Goal: Task Accomplishment & Management: Manage account settings

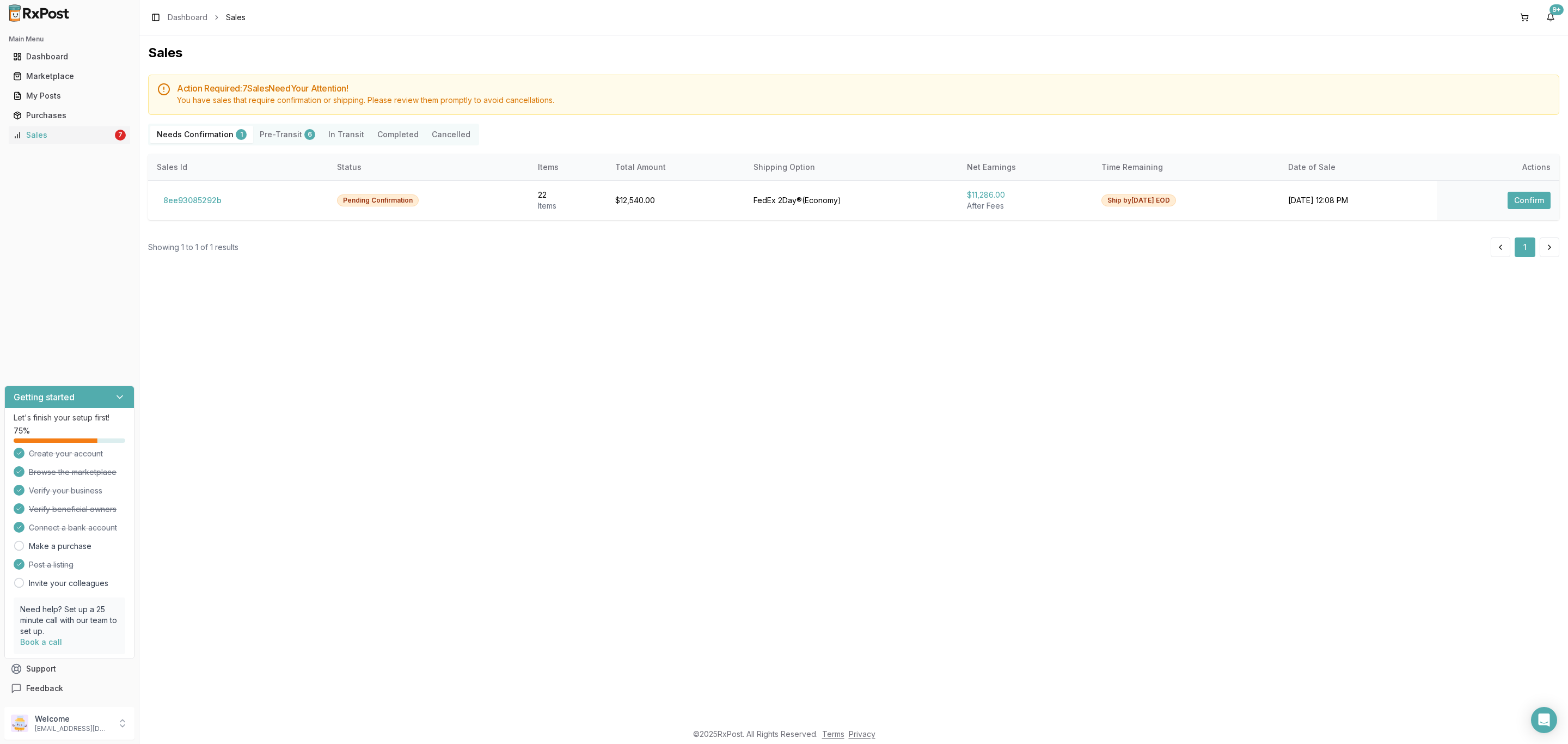
click at [436, 344] on div "Sales Action Required: 7 Sale s Need Your Attention! You have sales that requir…" at bounding box center [854, 379] width 1429 height 687
click at [183, 195] on button "8ee93085292b" at bounding box center [192, 201] width 71 height 18
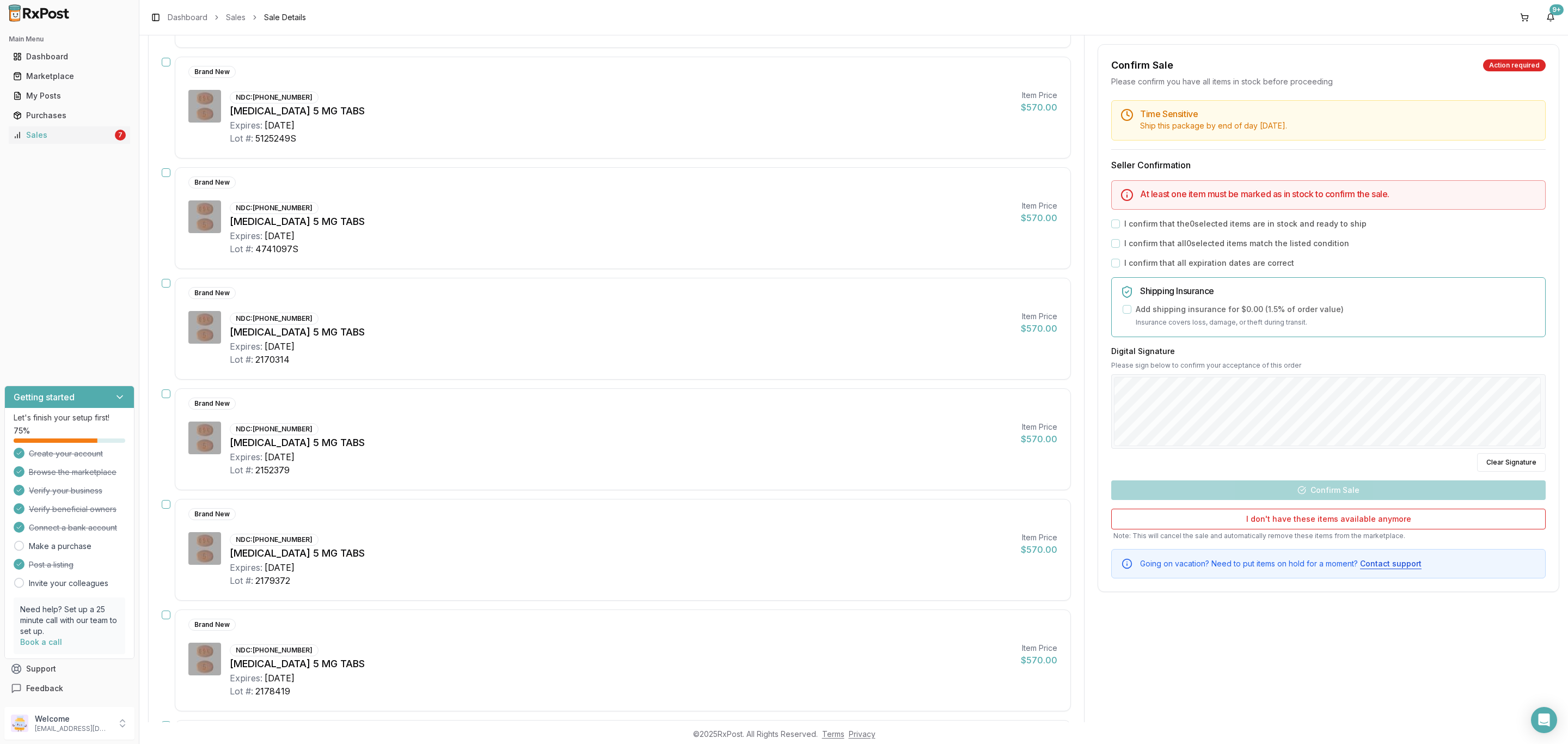
scroll to position [1144, 0]
click at [1545, 716] on icon "Open Intercom Messenger" at bounding box center [1544, 720] width 12 height 14
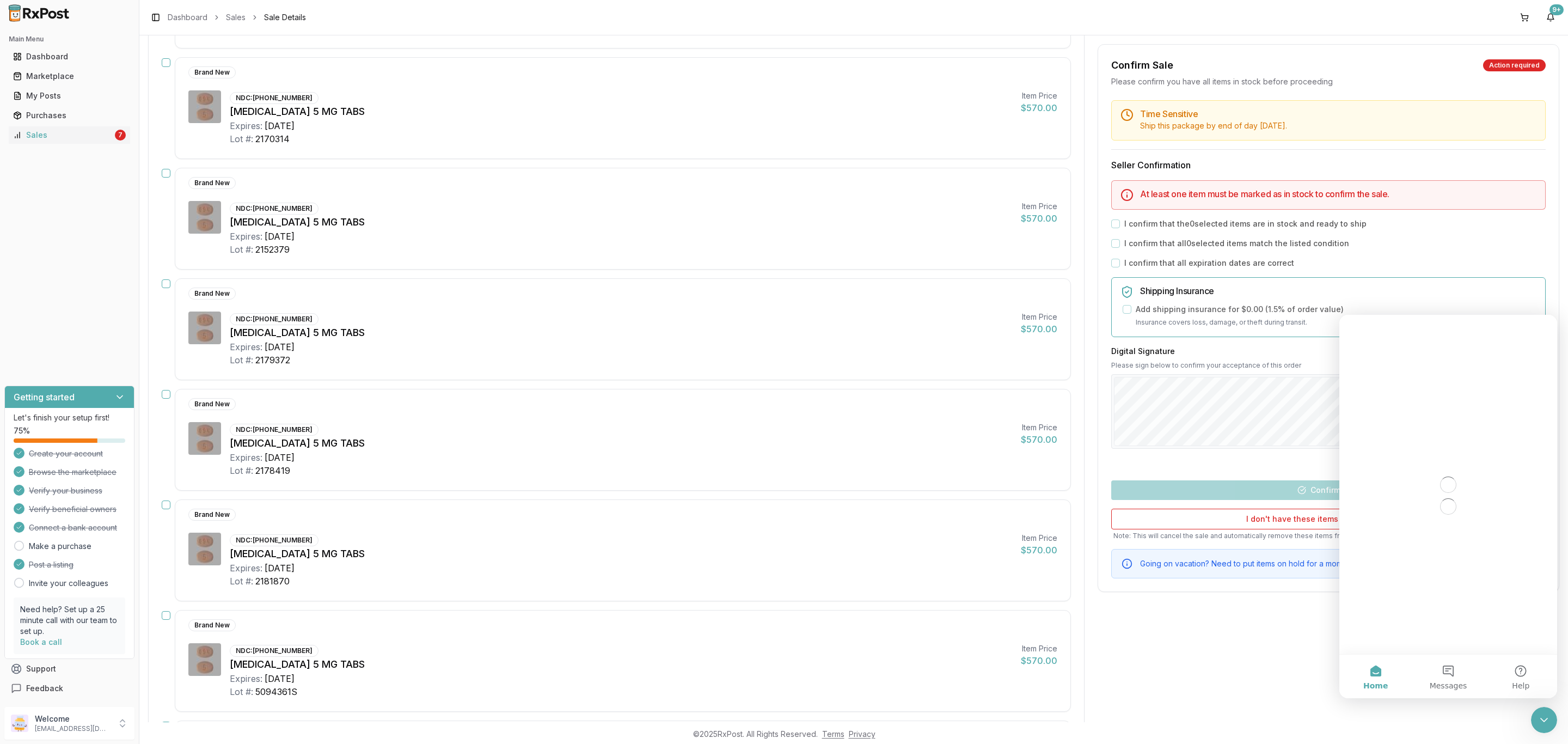
scroll to position [0, 0]
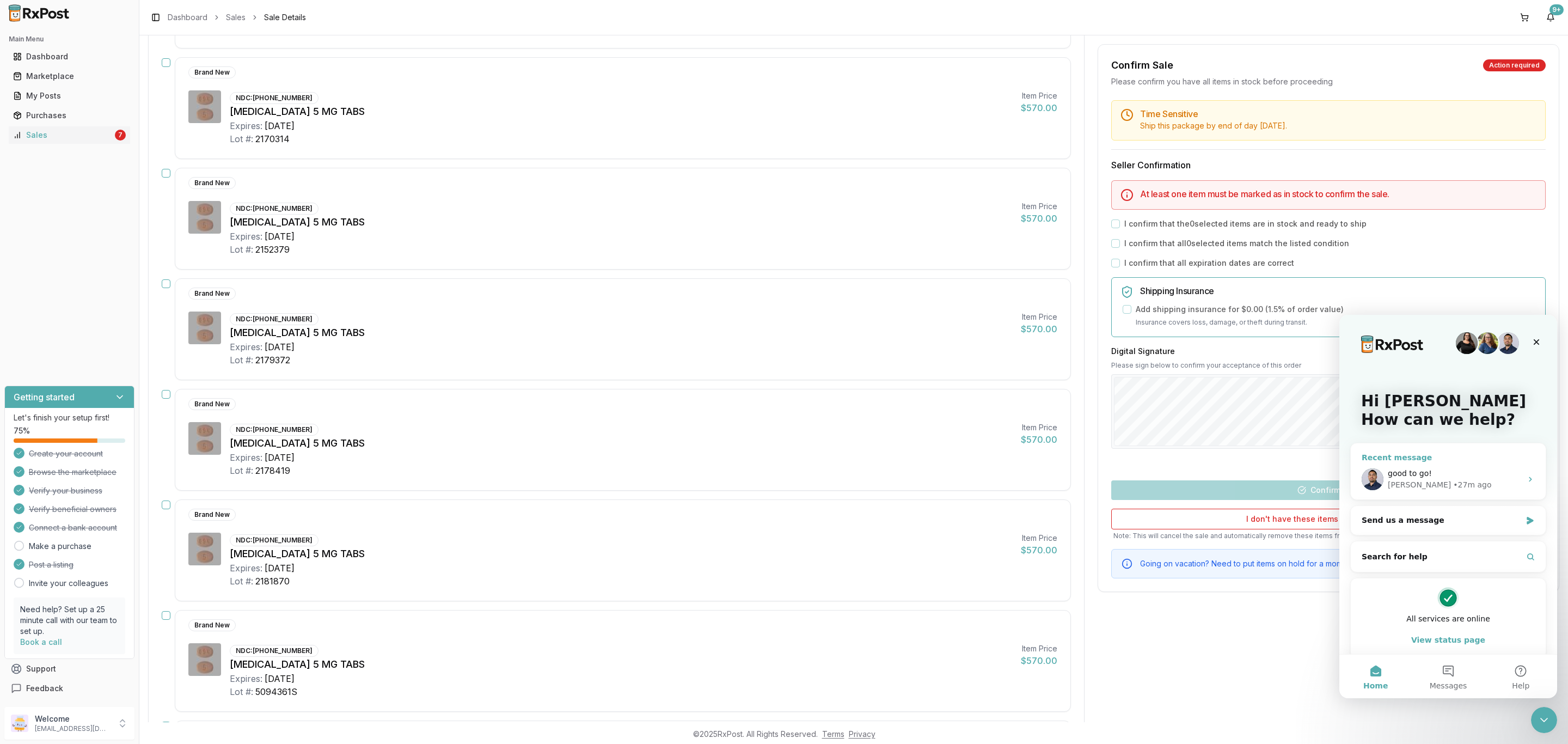
click at [1480, 484] on div "Manuel • 27m ago" at bounding box center [1454, 484] width 134 height 12
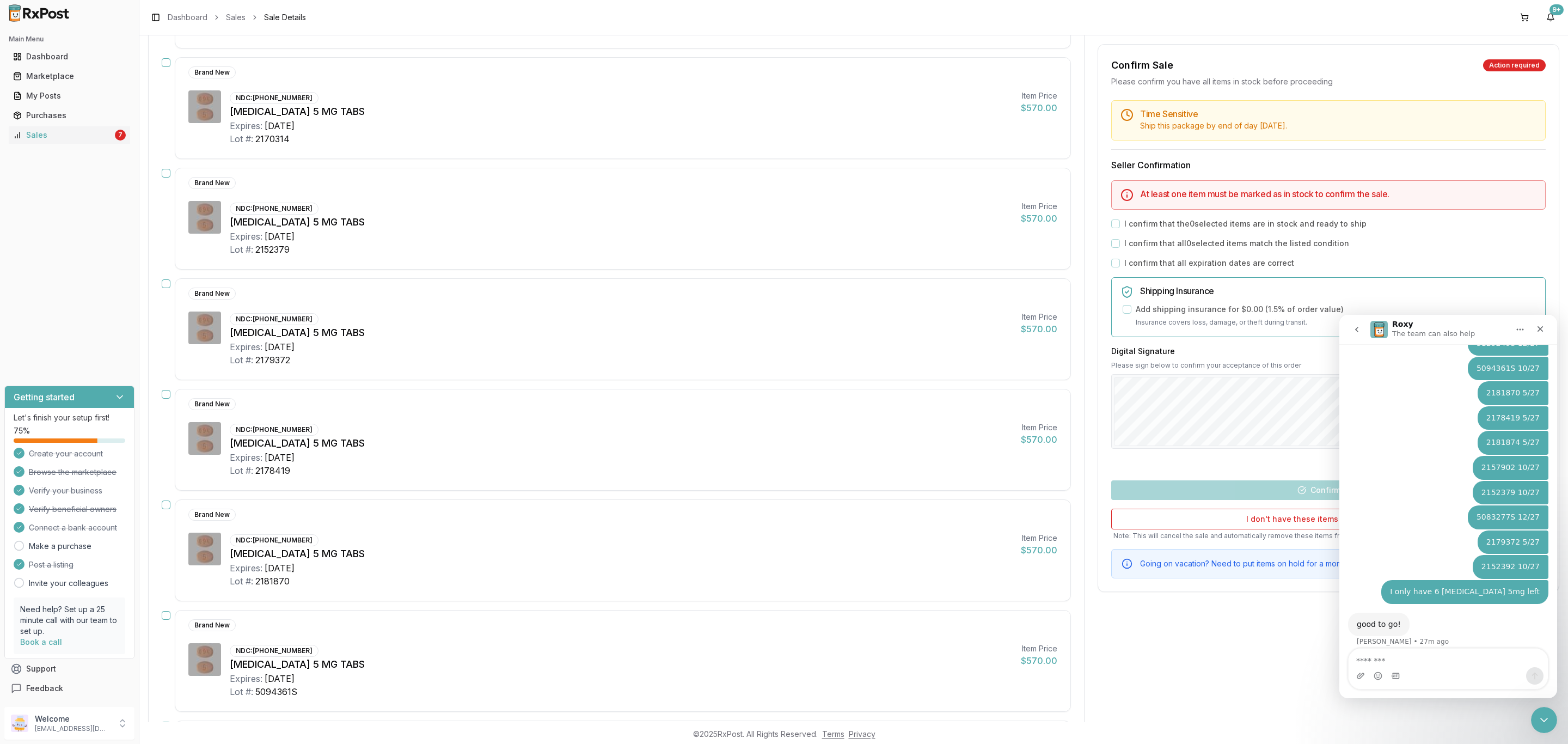
scroll to position [1050, 0]
click at [1541, 722] on icon "Close Intercom Messenger" at bounding box center [1542, 718] width 13 height 13
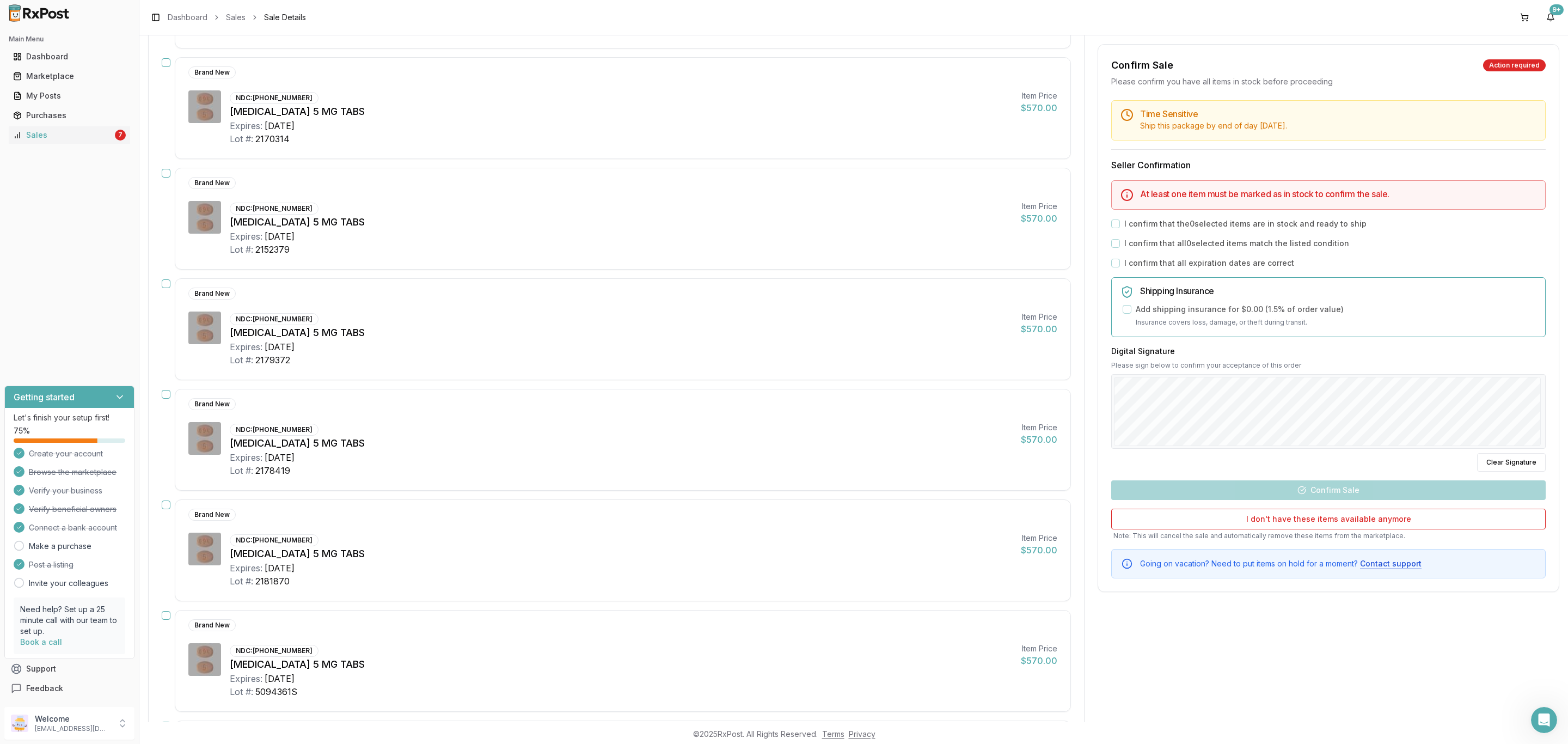
click at [1281, 690] on div "Confirm Sale Action required Please confirm you have all items in stock before …" at bounding box center [1328, 290] width 462 height 2605
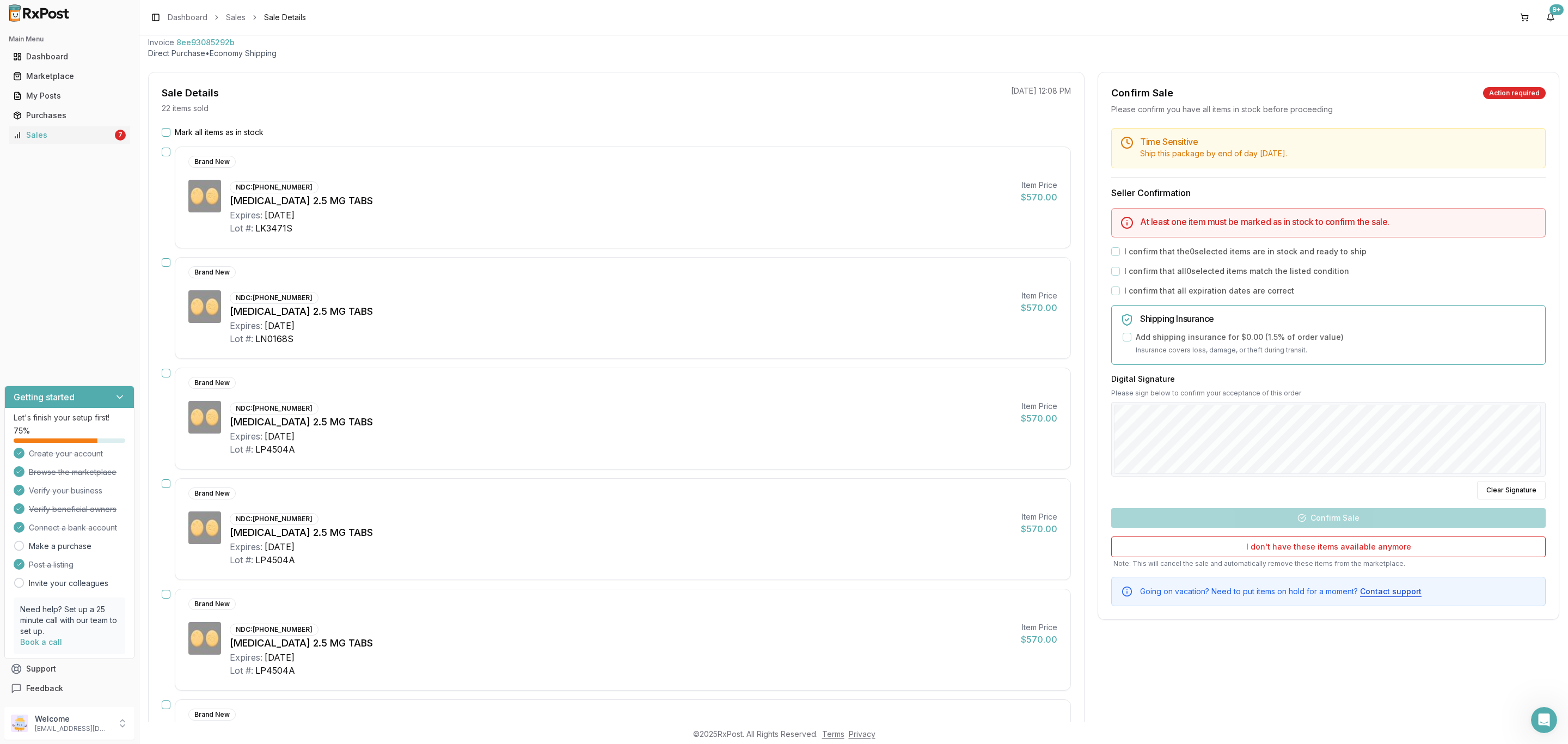
scroll to position [0, 0]
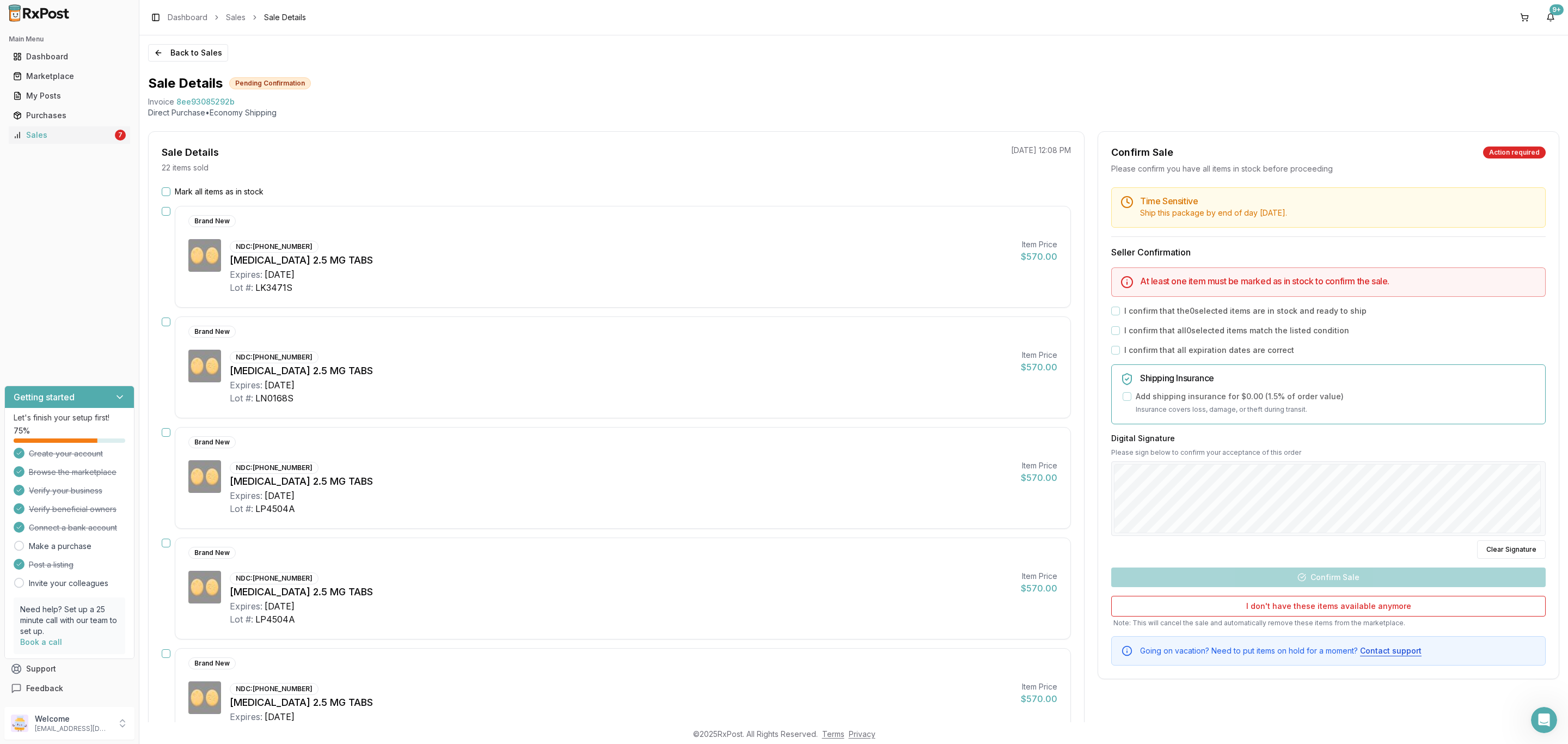
click at [203, 194] on label "Mark all items as in stock" at bounding box center [219, 192] width 89 height 11
click at [171, 194] on button "Mark all items as in stock" at bounding box center [166, 192] width 9 height 9
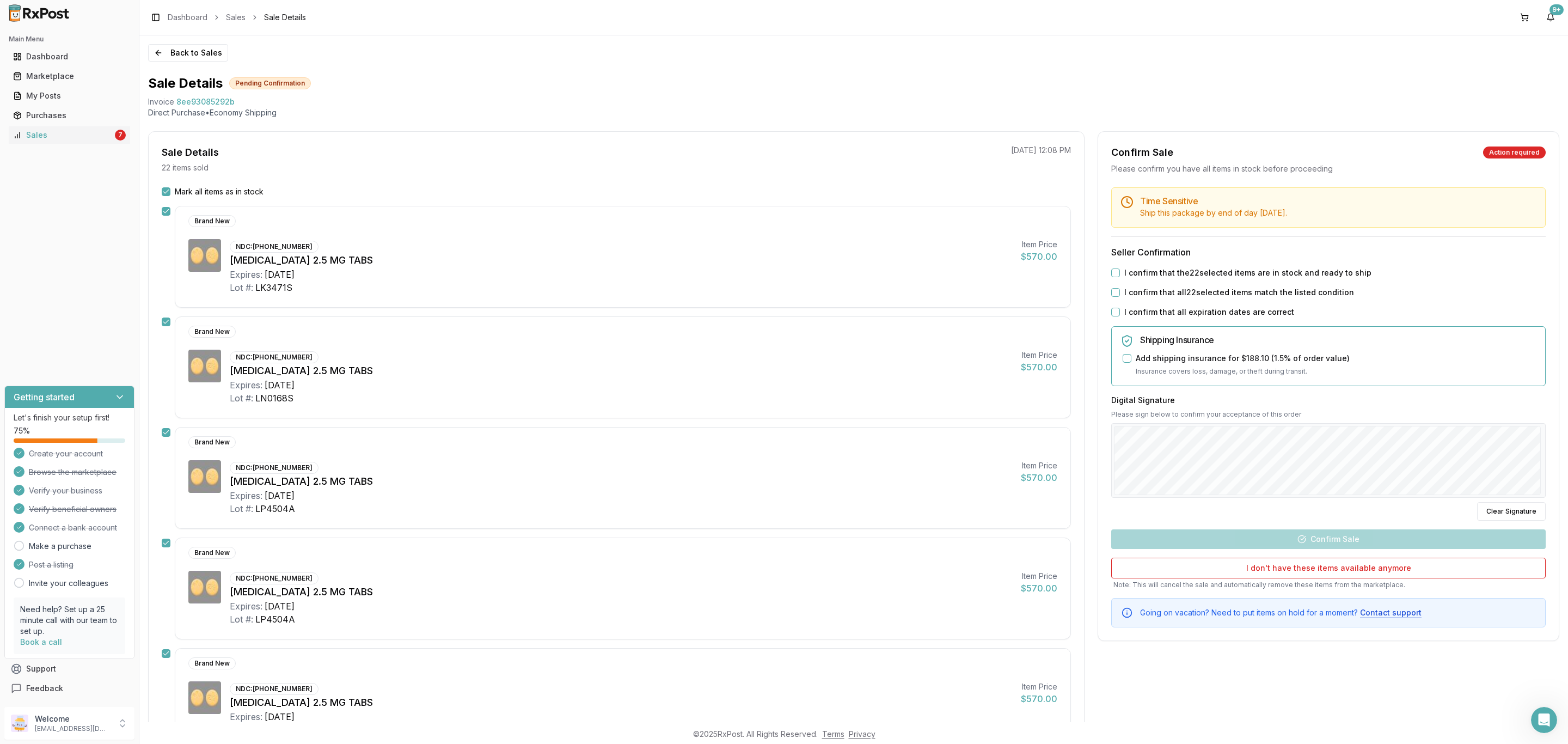
click at [1270, 268] on label "I confirm that the 22 selected items are in stock and ready to ship" at bounding box center [1247, 273] width 247 height 11
click at [1120, 268] on button "I confirm that the 22 selected items are in stock and ready to ship" at bounding box center [1116, 273] width 9 height 9
click at [1261, 298] on label "I confirm that all 22 selected items match the listed condition" at bounding box center [1238, 292] width 230 height 11
click at [1120, 297] on button "I confirm that all 22 selected items match the listed condition" at bounding box center [1116, 292] width 9 height 9
click at [1223, 320] on div "Time Sensitive Ship this package by end of day Wednesday, October 8th . Seller …" at bounding box center [1328, 407] width 460 height 440
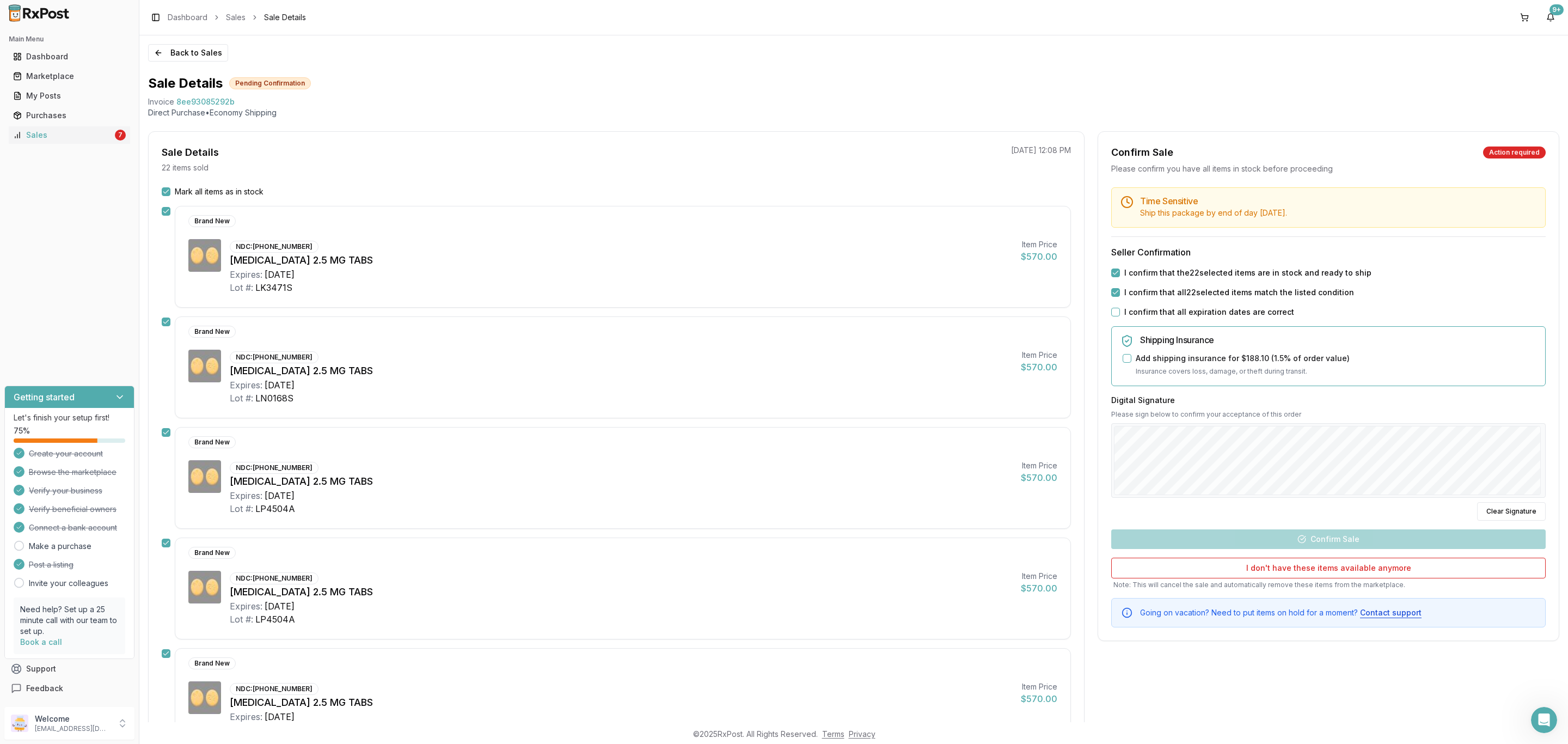
click at [1191, 306] on div "Time Sensitive Ship this package by end of day Wednesday, October 8th . Seller …" at bounding box center [1328, 407] width 460 height 440
click at [1142, 317] on div "Time Sensitive Ship this package by end of day Wednesday, October 8th . Seller …" at bounding box center [1328, 407] width 460 height 440
click at [1142, 315] on label "I confirm that all expiration dates are correct" at bounding box center [1208, 312] width 170 height 11
click at [1120, 315] on button "I confirm that all expiration dates are correct" at bounding box center [1116, 312] width 9 height 9
click at [1344, 534] on button "Confirm Sale" at bounding box center [1328, 540] width 434 height 20
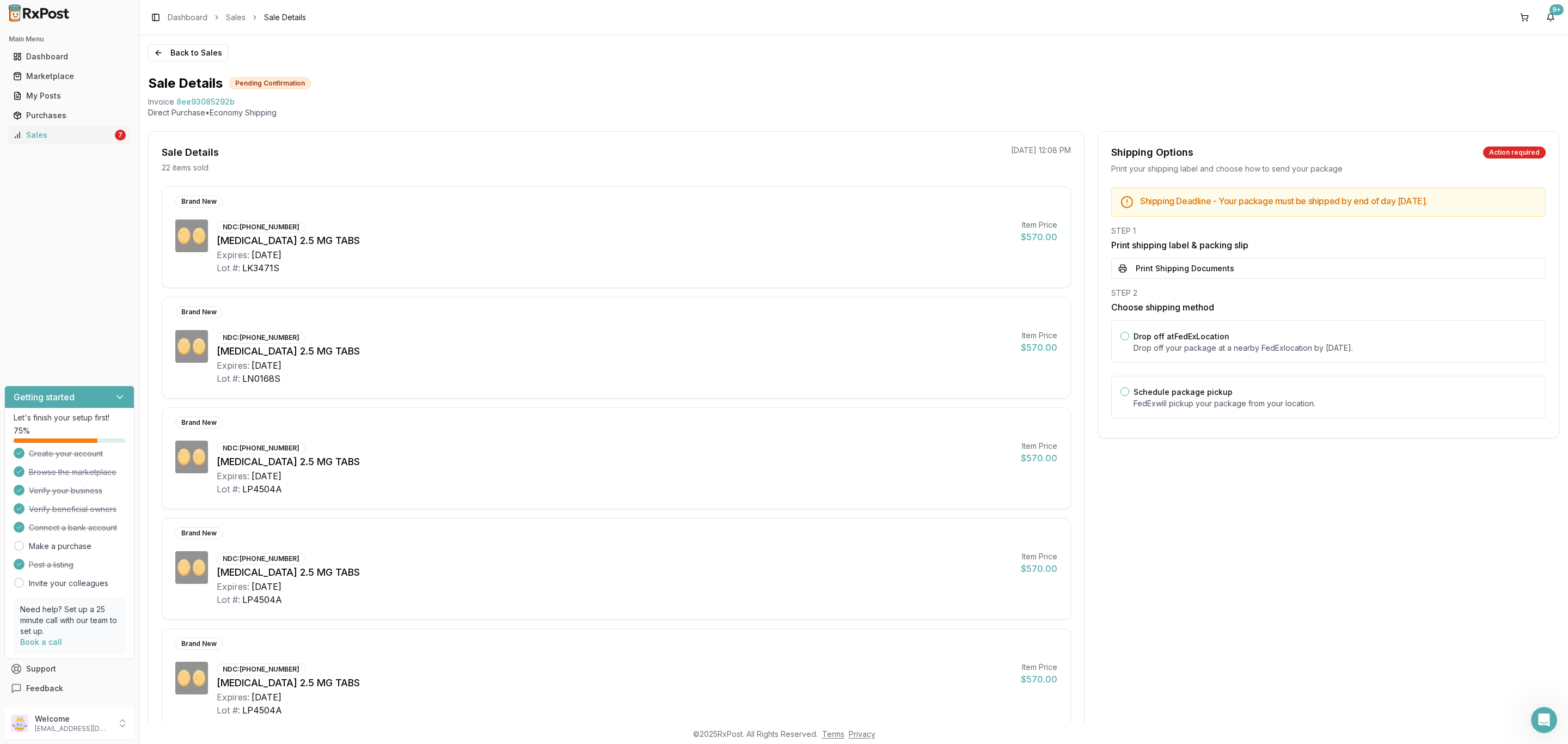
drag, startPoint x: 1181, startPoint y: 348, endPoint x: 1176, endPoint y: 306, distance: 42.3
click at [1181, 348] on p "Drop off your package at a nearby FedEx location by October 8, 2025 ." at bounding box center [1334, 348] width 402 height 11
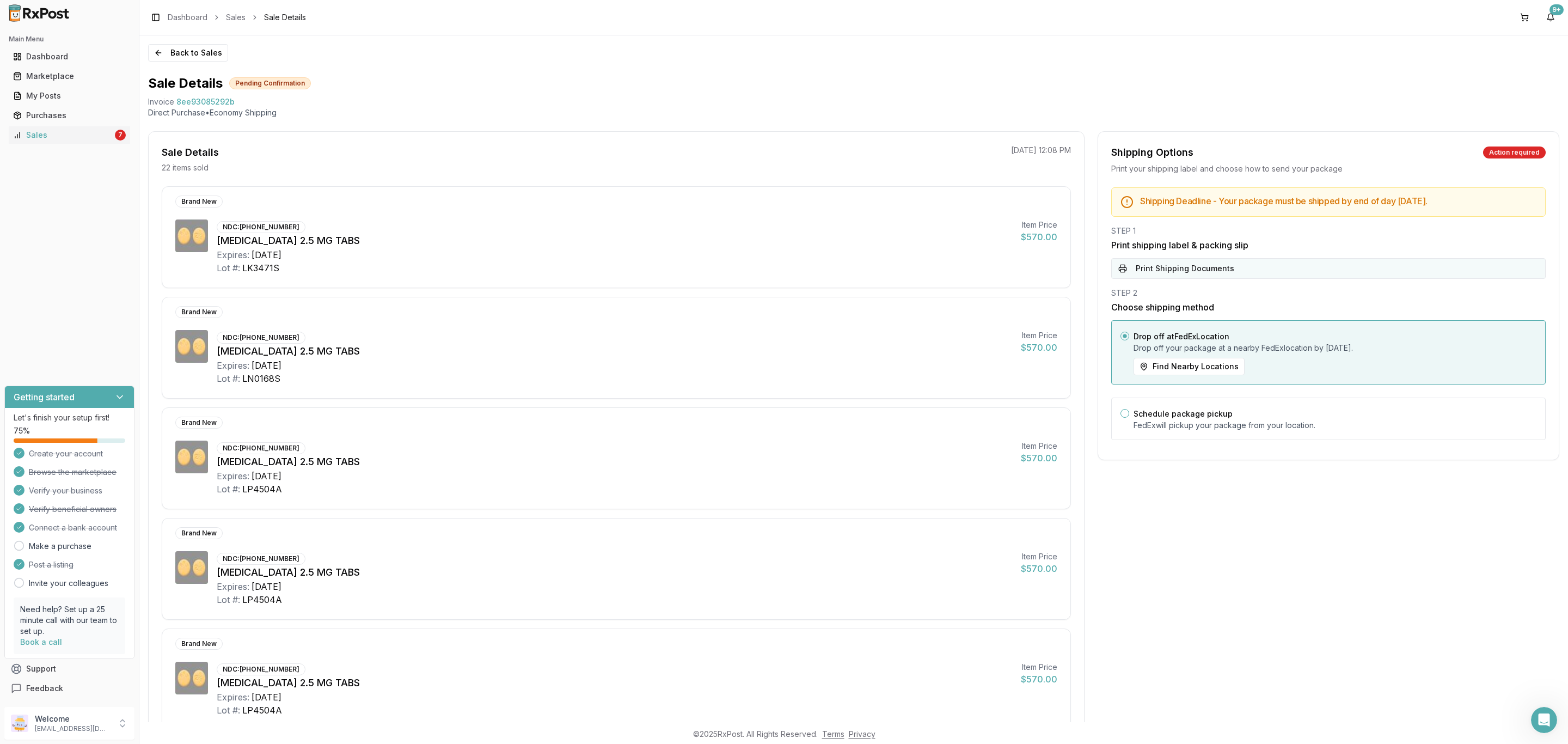
click at [1186, 268] on button "Print Shipping Documents" at bounding box center [1328, 268] width 434 height 20
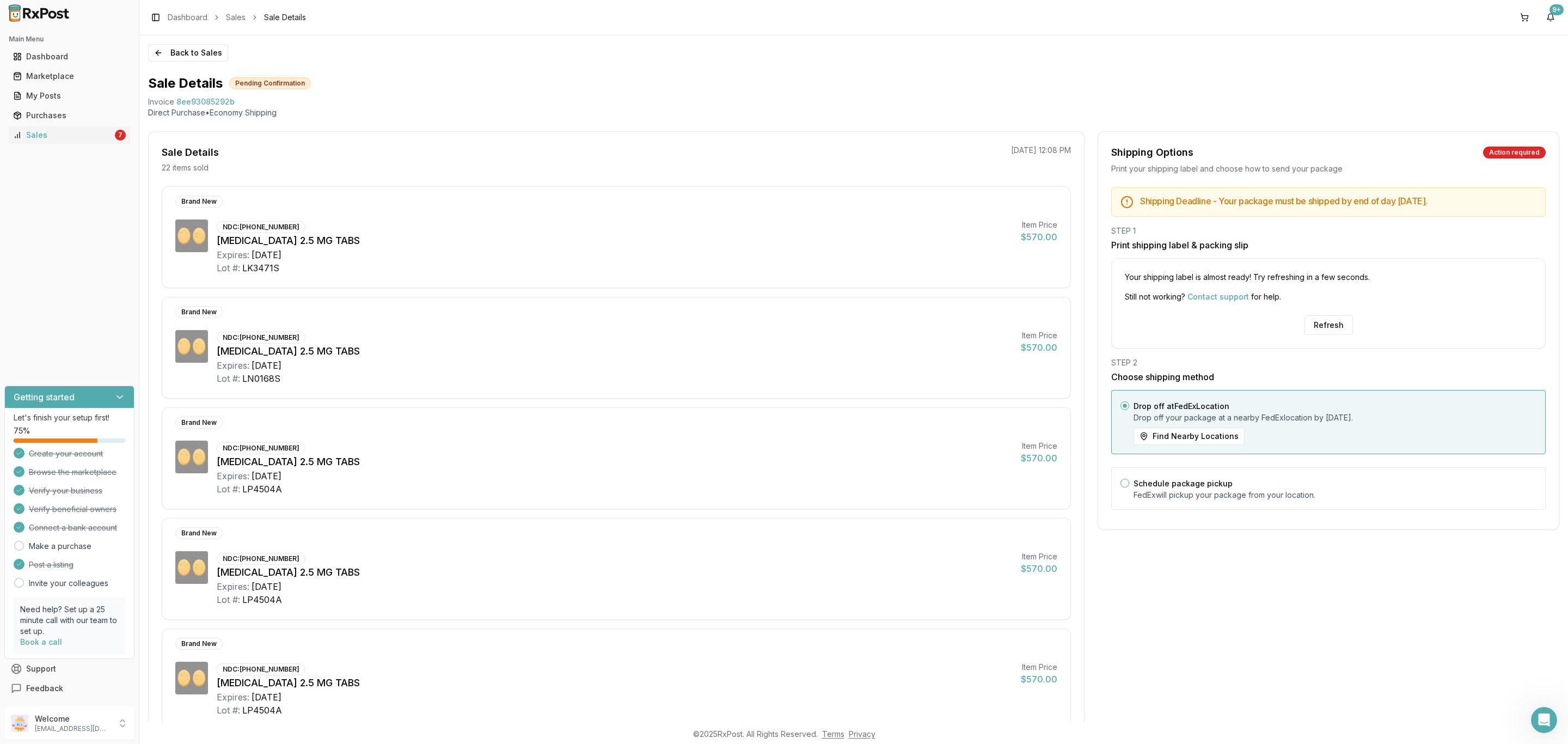
click at [1343, 340] on div "Your shipping label is almost ready! Try refreshing in a few seconds. Still not…" at bounding box center [1328, 303] width 434 height 91
click at [1326, 323] on button "Refresh" at bounding box center [1328, 325] width 49 height 20
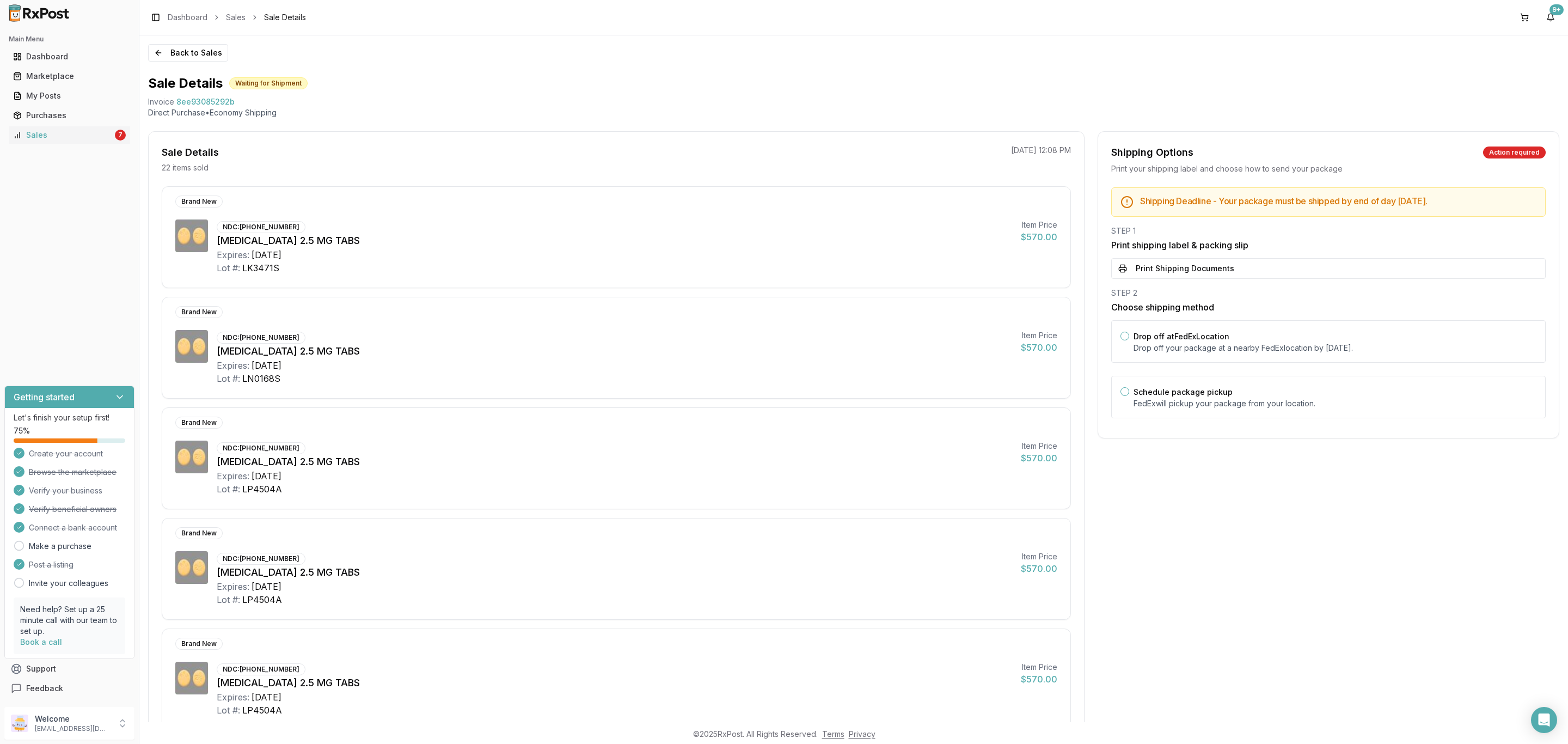
click at [1357, 282] on div "Shipping Deadline - Your package must be shipped by end of day Wednesday, Octob…" at bounding box center [1328, 306] width 460 height 237
click at [1357, 284] on div "Shipping Deadline - Your package must be shipped by end of day Wednesday, Octob…" at bounding box center [1328, 306] width 460 height 237
click at [1357, 268] on button "Print Shipping Documents" at bounding box center [1328, 268] width 434 height 20
click at [199, 50] on button "Back to Sales" at bounding box center [188, 53] width 80 height 18
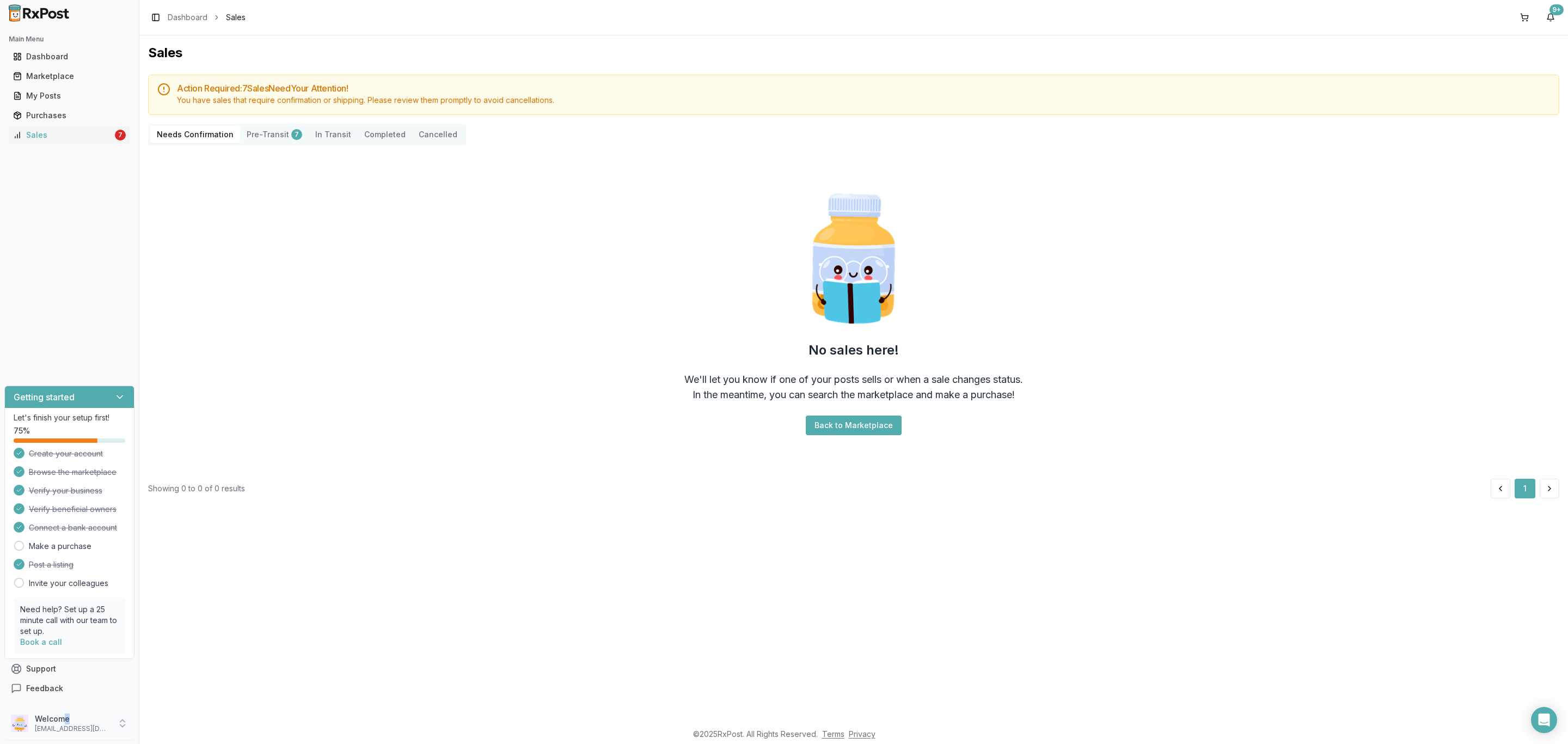
drag, startPoint x: 67, startPoint y: 724, endPoint x: 121, endPoint y: 719, distance: 54.2
click at [66, 724] on p "Welcome" at bounding box center [72, 719] width 76 height 11
click at [181, 727] on span "Sign Out" at bounding box center [197, 725] width 103 height 11
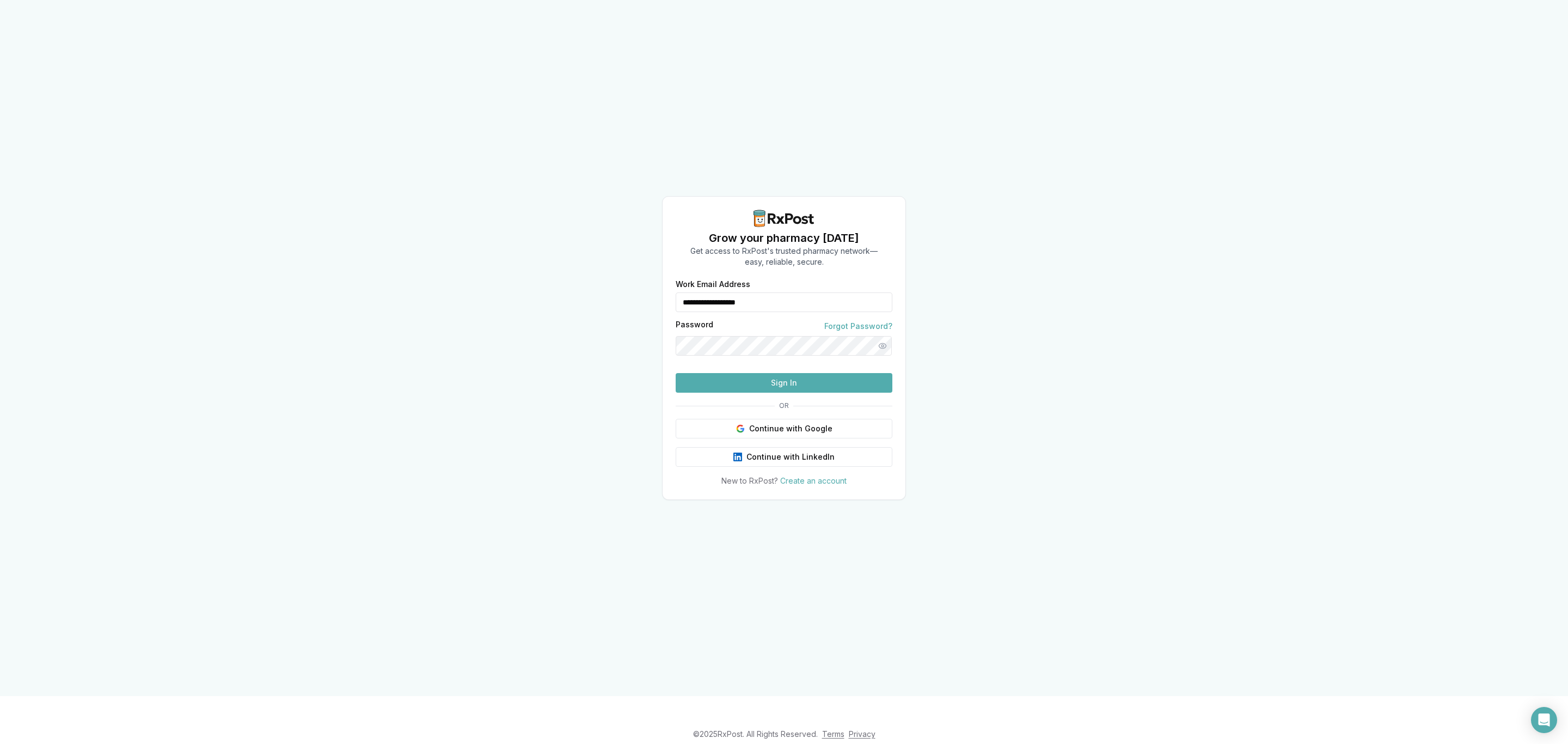
drag, startPoint x: 773, startPoint y: 283, endPoint x: 643, endPoint y: 286, distance: 130.0
click at [643, 286] on div "**********" at bounding box center [784, 348] width 1568 height 696
type input "**********"
click at [867, 393] on button "Sign In" at bounding box center [784, 383] width 217 height 20
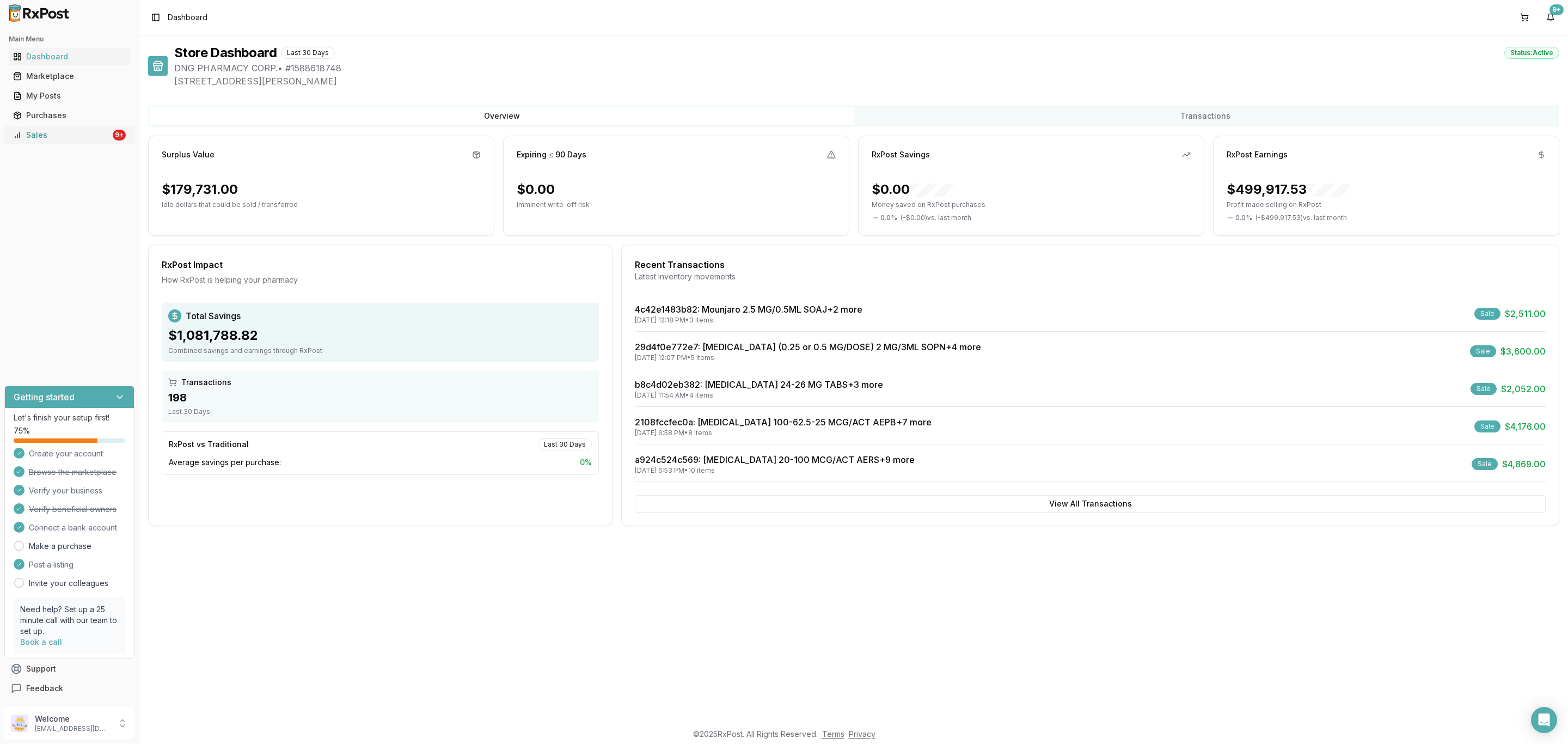
click at [60, 136] on div "Sales" at bounding box center [62, 135] width 98 height 11
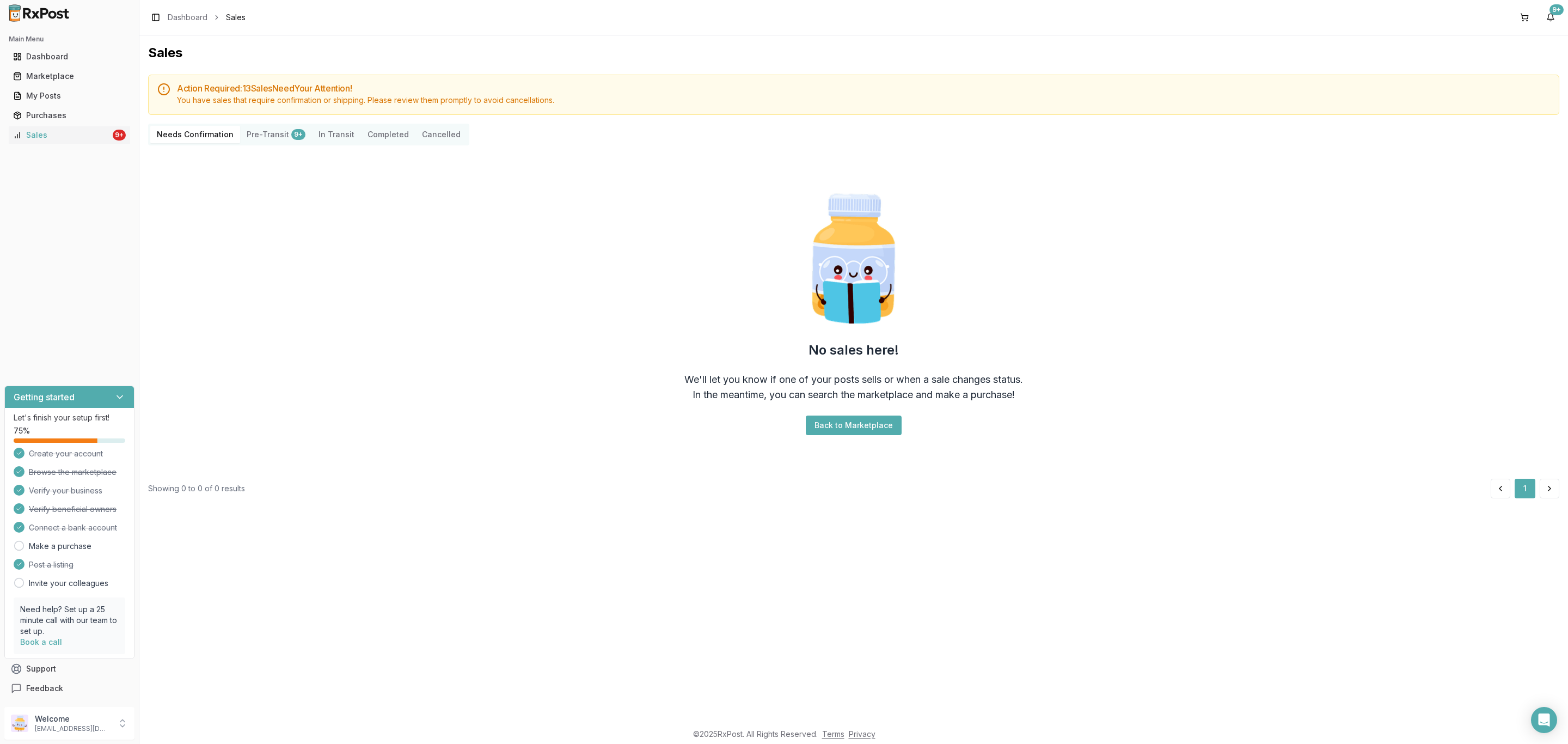
drag, startPoint x: 396, startPoint y: 462, endPoint x: 221, endPoint y: 703, distance: 297.8
click at [380, 485] on div "Action Required: 13 Sale s Need Your Attention! You have sales that require con…" at bounding box center [854, 286] width 1411 height 424
click at [95, 728] on p "[EMAIL_ADDRESS][DOMAIN_NAME]" at bounding box center [72, 729] width 76 height 9
click at [175, 726] on span "Sign Out" at bounding box center [197, 725] width 103 height 11
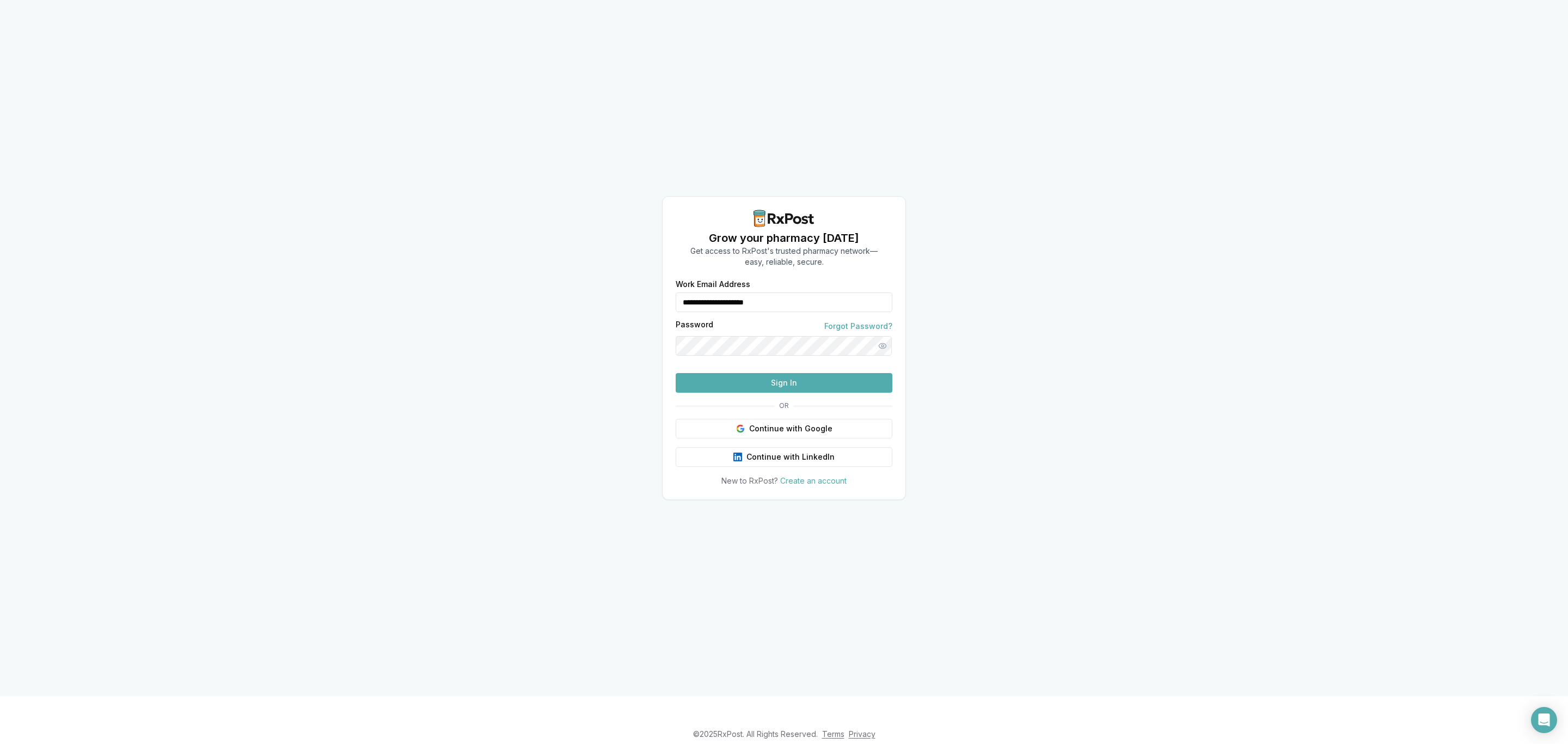
drag, startPoint x: 673, startPoint y: 299, endPoint x: 654, endPoint y: 305, distance: 19.9
click at [654, 305] on div "**********" at bounding box center [784, 348] width 1568 height 696
type input "**********"
click at [812, 393] on button "Sign In" at bounding box center [784, 383] width 217 height 20
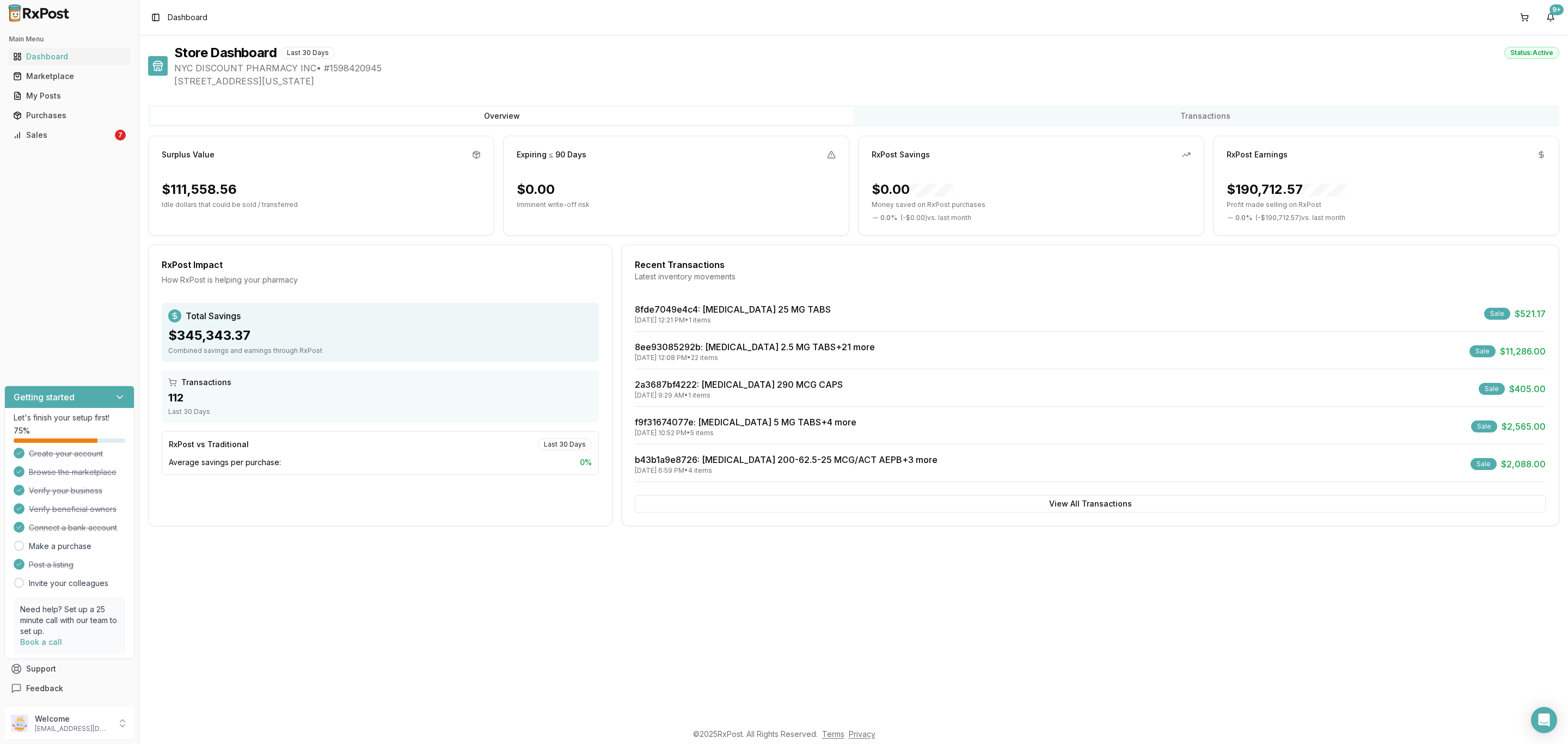
click at [96, 124] on ul "Dashboard Marketplace My Posts Purchases Sales 7" at bounding box center [69, 96] width 130 height 96
click at [91, 137] on div "Sales" at bounding box center [63, 135] width 99 height 11
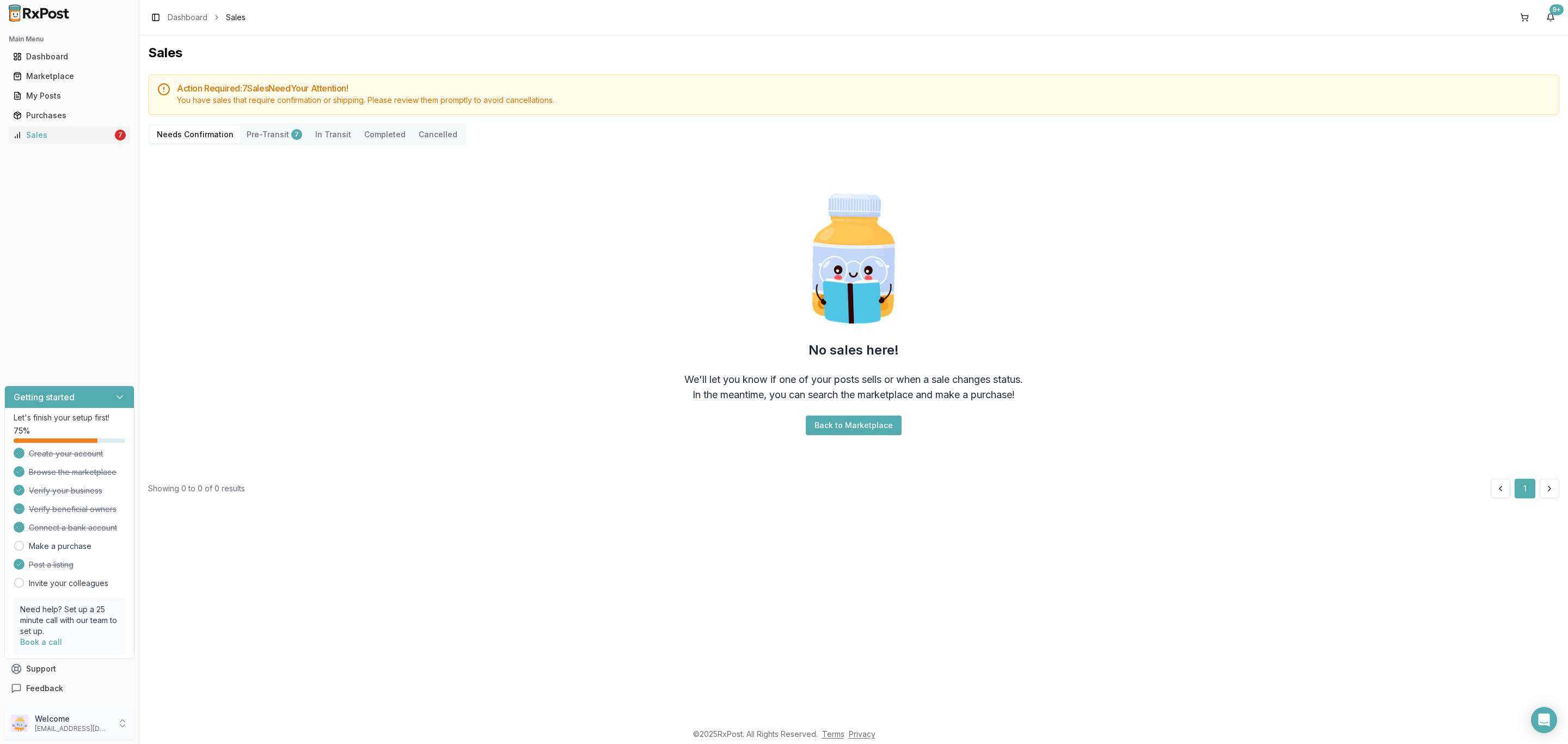
click at [95, 726] on p "nycdiscountpharma2@gmail.com" at bounding box center [72, 729] width 76 height 9
click at [197, 720] on span "Sign Out" at bounding box center [197, 725] width 103 height 11
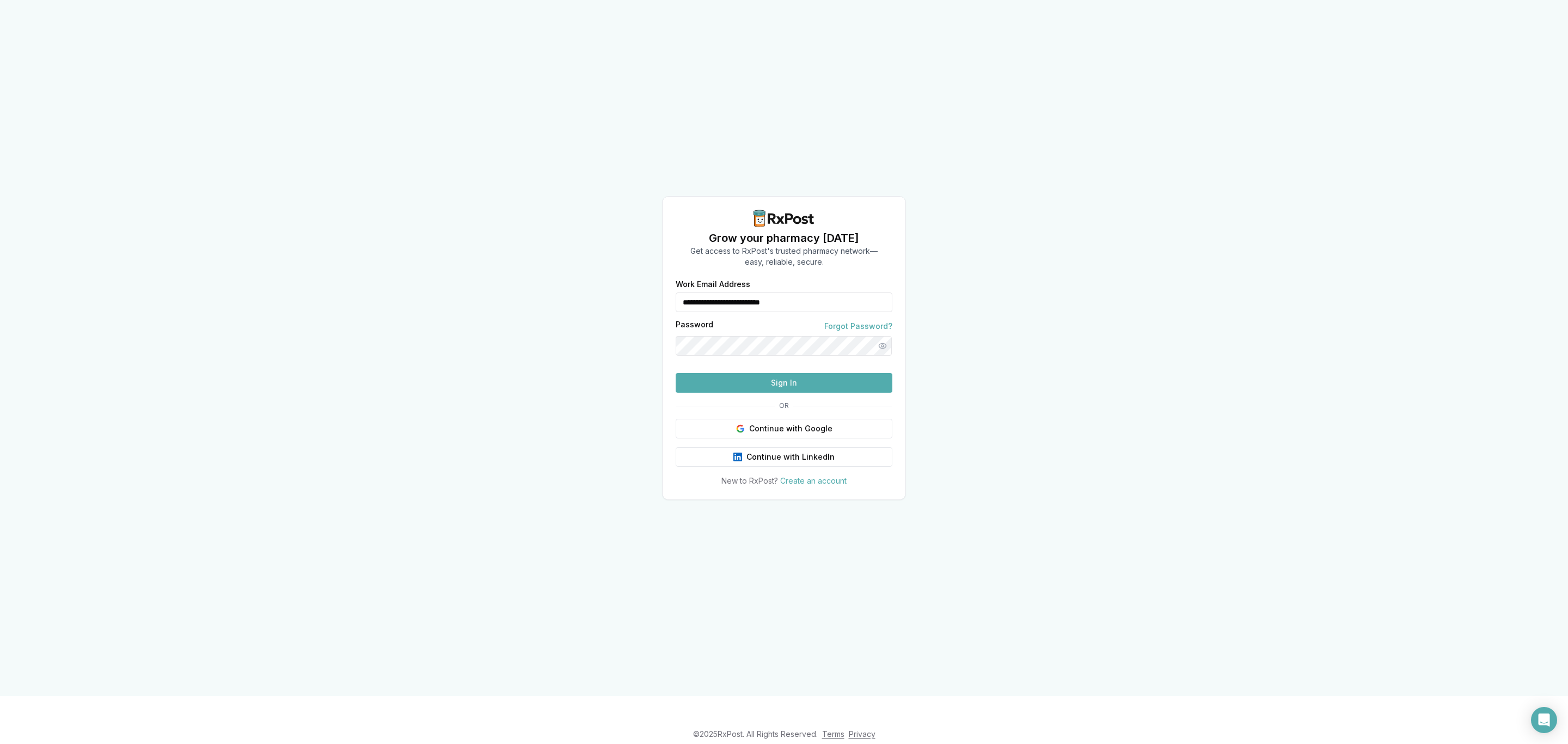
drag, startPoint x: 837, startPoint y: 282, endPoint x: 619, endPoint y: 295, distance: 218.4
click at [619, 295] on div "**********" at bounding box center [784, 348] width 1568 height 696
type input "**********"
click at [794, 393] on button "Sign In" at bounding box center [784, 383] width 217 height 20
click at [800, 393] on button "Sign In" at bounding box center [784, 383] width 217 height 20
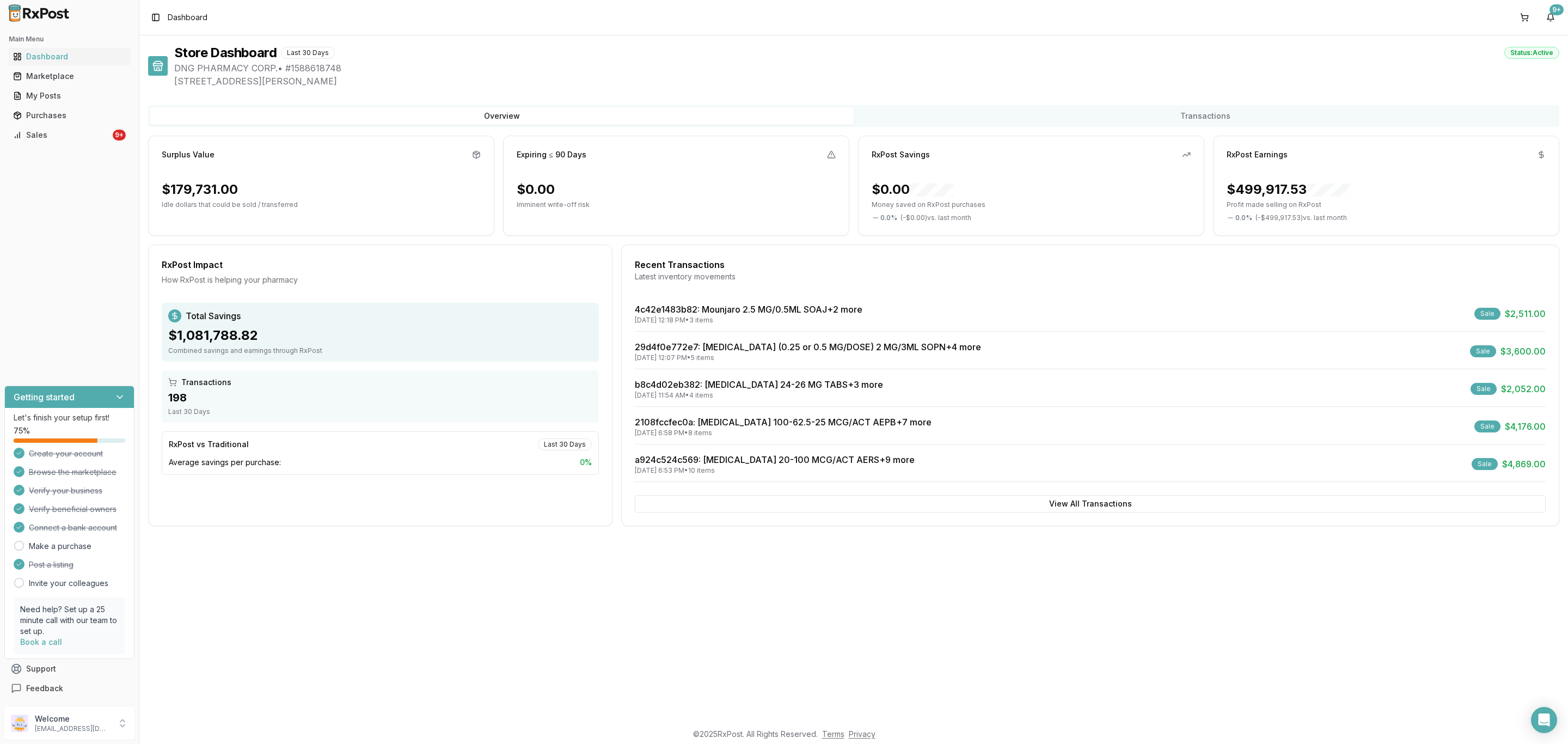
click at [95, 144] on div "Main Menu Dashboard Marketplace My Posts Purchases Sales 9+" at bounding box center [69, 86] width 139 height 122
click at [93, 137] on div "Sales" at bounding box center [62, 135] width 98 height 11
